Goal: Communication & Community: Answer question/provide support

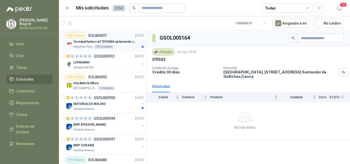
click at [119, 45] on div "Terminal faston ref TEV0084 aislamiento completo" at bounding box center [108, 42] width 70 height 6
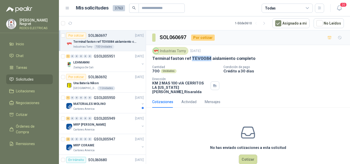
drag, startPoint x: 190, startPoint y: 57, endPoint x: 208, endPoint y: 60, distance: 18.1
click at [208, 60] on p "Terminal faston ref TEV0084 aislamiento completo" at bounding box center [203, 58] width 103 height 5
copy p "TEV0084"
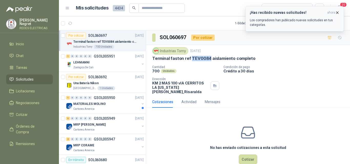
click at [337, 13] on icon "button" at bounding box center [337, 13] width 4 height 4
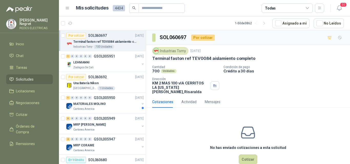
click at [215, 61] on p "Terminal faston ref TEV0084 aislamiento completo" at bounding box center [203, 58] width 103 height 5
click at [152, 58] on div "Industrias Tomy [DATE] Terminal faston ref TEV0084 aislamiento completo Cantida…" at bounding box center [248, 70] width 204 height 51
drag, startPoint x: 152, startPoint y: 58, endPoint x: 205, endPoint y: 57, distance: 53.1
click at [205, 57] on div "Industrias Tomy [DATE] Terminal faston ref TEV0084 aislamiento completo Cantida…" at bounding box center [248, 70] width 204 height 51
copy p "Terminal faston ref TEV0084"
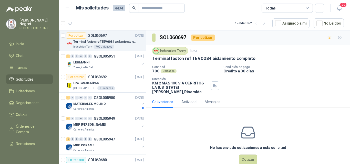
click at [253, 55] on div "Industrias Tomy [DATE] Terminal faston ref TEV0084 aislamiento completo" at bounding box center [248, 54] width 192 height 14
drag, startPoint x: 153, startPoint y: 59, endPoint x: 254, endPoint y: 60, distance: 100.5
click at [254, 60] on div "Terminal faston ref TEV0084 aislamiento completo" at bounding box center [248, 58] width 192 height 5
copy p "Terminal faston ref TEV0084 aislamiento completo"
click at [121, 41] on p "Terminal faston ref TEV0084 aislamiento completo" at bounding box center [105, 41] width 64 height 5
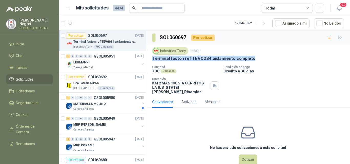
scroll to position [2, 0]
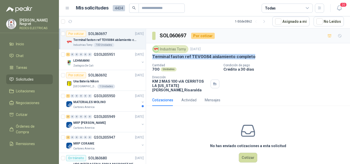
click at [264, 58] on div "Terminal faston ref TEV0084 aislamiento completo" at bounding box center [248, 56] width 192 height 5
click at [241, 56] on p "Terminal faston ref TEV0084 aislamiento completo" at bounding box center [203, 56] width 103 height 5
drag, startPoint x: 154, startPoint y: 56, endPoint x: 249, endPoint y: 56, distance: 95.4
click at [249, 56] on p "Terminal faston ref TEV0084 aislamiento completo" at bounding box center [203, 56] width 103 height 5
click at [70, 25] on button "button" at bounding box center [70, 21] width 8 height 8
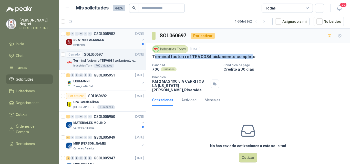
click at [104, 42] on div "SCA-7848 ALMACEN" at bounding box center [106, 40] width 66 height 6
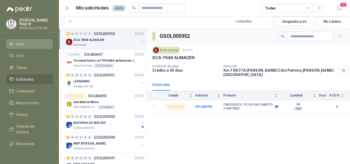
click at [29, 42] on li "Inicio" at bounding box center [29, 44] width 41 height 6
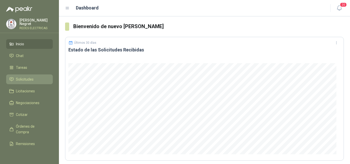
click at [26, 80] on span "Solicitudes" at bounding box center [25, 80] width 18 height 6
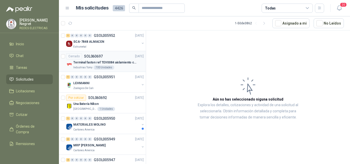
click at [97, 63] on p "Terminal faston ref TEV0084 aislamiento completo" at bounding box center [105, 62] width 64 height 5
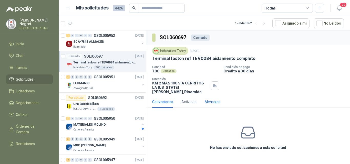
click at [208, 99] on div "Mensajes" at bounding box center [213, 102] width 16 height 6
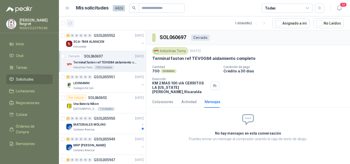
click at [67, 25] on button "button" at bounding box center [70, 23] width 8 height 8
click at [191, 100] on div "Actividad" at bounding box center [189, 102] width 15 height 6
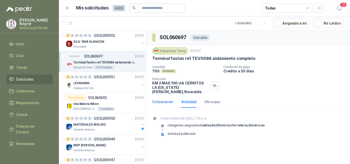
click at [167, 100] on div "Cotizaciones" at bounding box center [162, 102] width 21 height 6
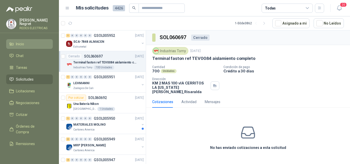
click at [27, 45] on li "Inicio" at bounding box center [29, 44] width 41 height 6
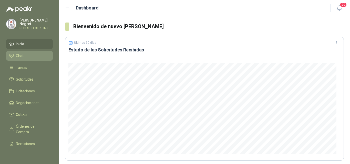
click at [30, 57] on li "Chat" at bounding box center [29, 56] width 41 height 6
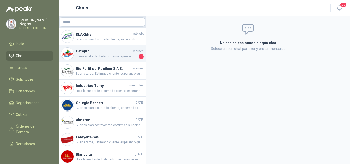
click at [108, 58] on span "El material solicitado no lo manejamos." at bounding box center [107, 56] width 62 height 5
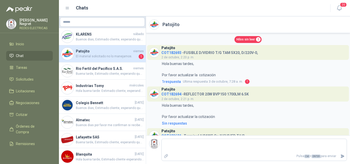
scroll to position [66, 0]
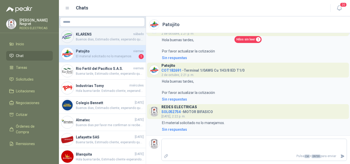
click at [118, 41] on span "Buenos dias, Estimado cliente, esperando que se encuentre bien, informo que el …" at bounding box center [110, 39] width 68 height 5
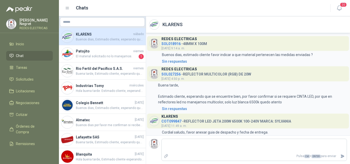
scroll to position [481, 0]
